Goal: Information Seeking & Learning: Find specific page/section

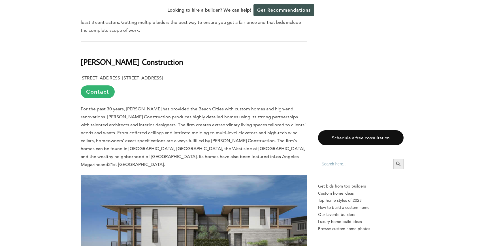
scroll to position [418, 0]
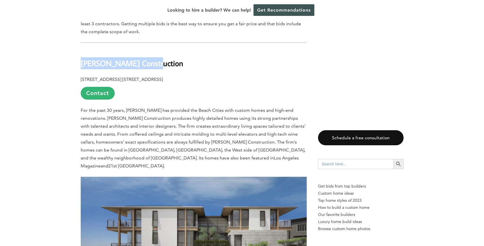
drag, startPoint x: 81, startPoint y: 50, endPoint x: 151, endPoint y: 48, distance: 70.0
click at [152, 50] on h2 "[PERSON_NAME] Construction" at bounding box center [194, 60] width 226 height 20
copy b "[PERSON_NAME] Construction"
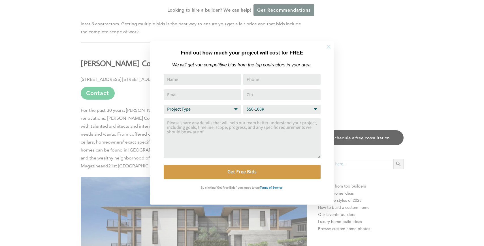
click at [330, 44] on icon at bounding box center [329, 47] width 6 height 6
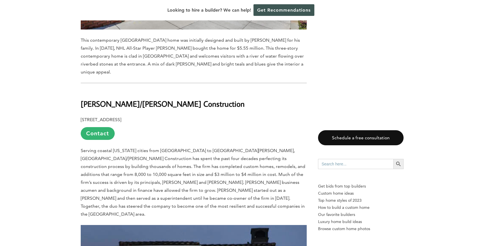
scroll to position [1334, 0]
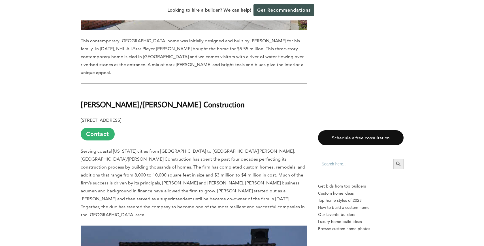
click at [173, 99] on b "[PERSON_NAME]/[PERSON_NAME] Construction" at bounding box center [163, 104] width 164 height 10
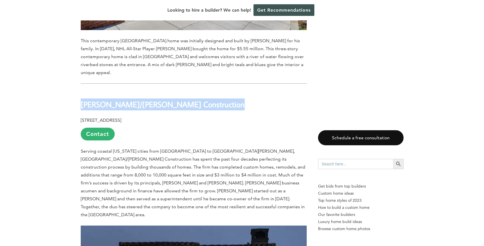
click at [173, 99] on b "[PERSON_NAME]/[PERSON_NAME] Construction" at bounding box center [163, 104] width 164 height 10
copy div "[PERSON_NAME]/[PERSON_NAME] Construction"
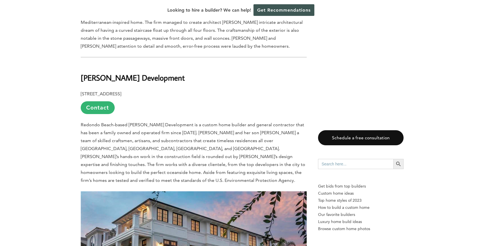
scroll to position [1897, 0]
